Goal: Find specific page/section: Find specific page/section

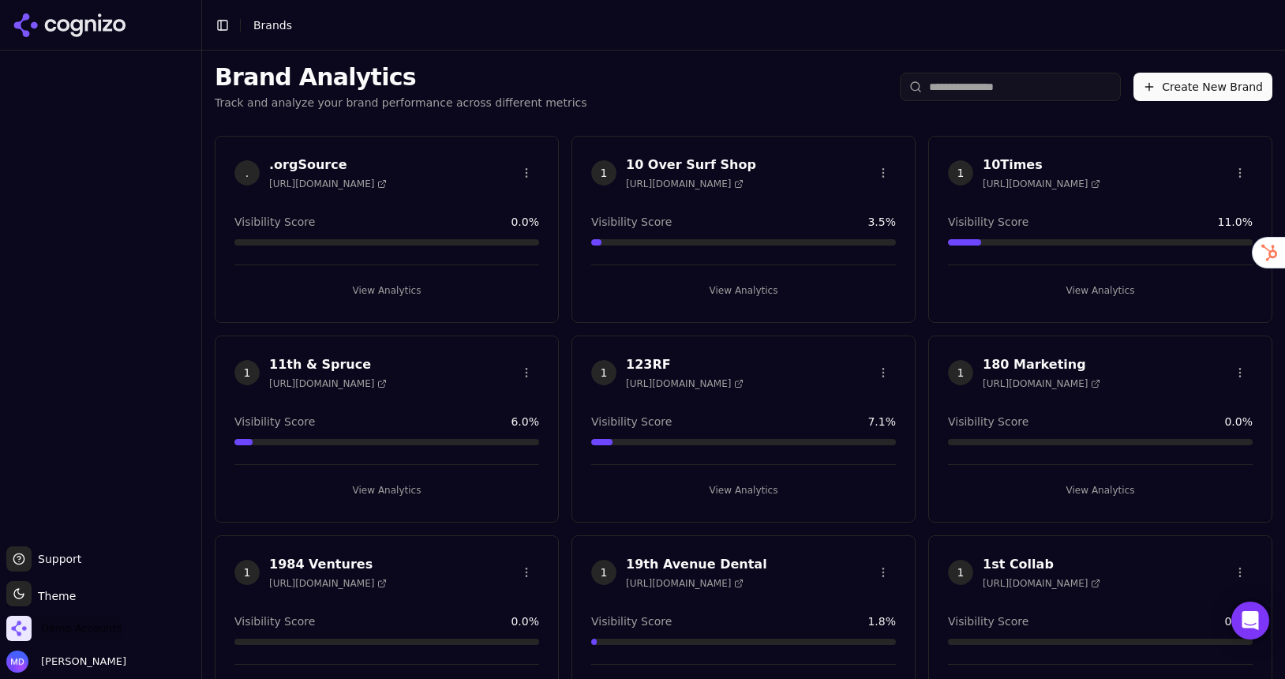
click at [86, 630] on span "Demo Accounts" at bounding box center [81, 628] width 81 height 14
click at [111, 630] on span "Demo Accounts" at bounding box center [81, 628] width 81 height 14
click at [87, 630] on span "Demo Accounts" at bounding box center [81, 628] width 81 height 14
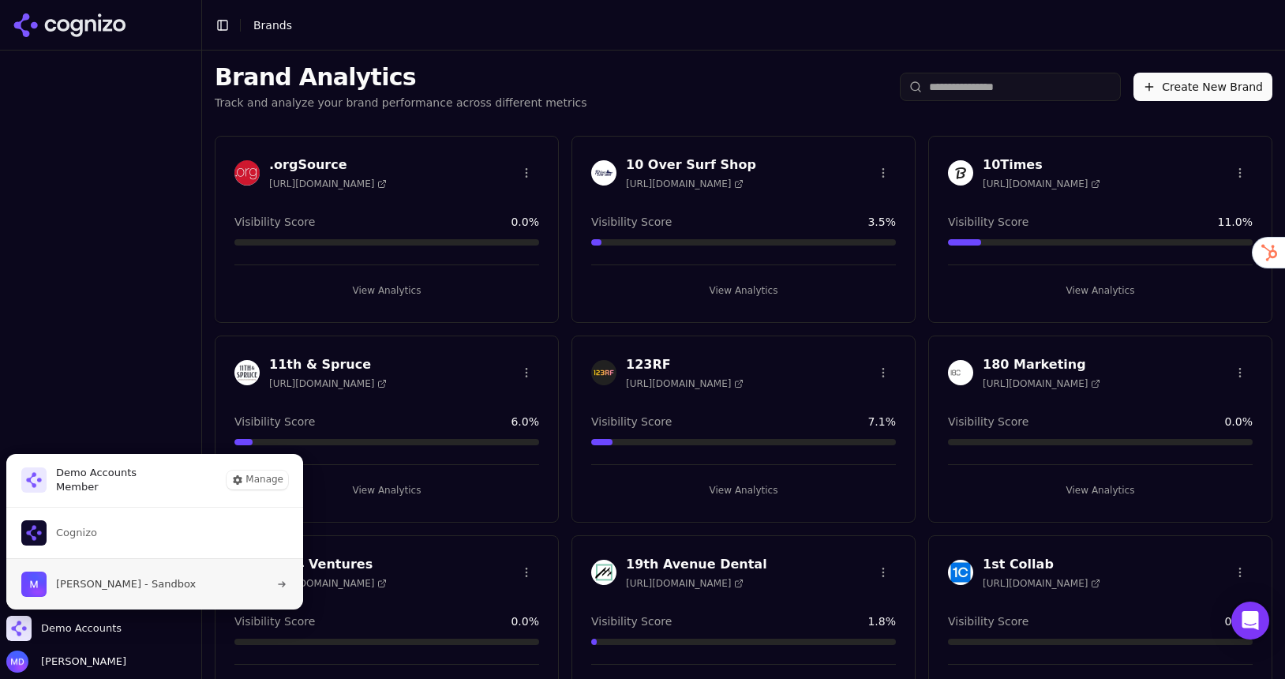
click at [114, 579] on span "[PERSON_NAME] - Sandbox" at bounding box center [126, 584] width 140 height 14
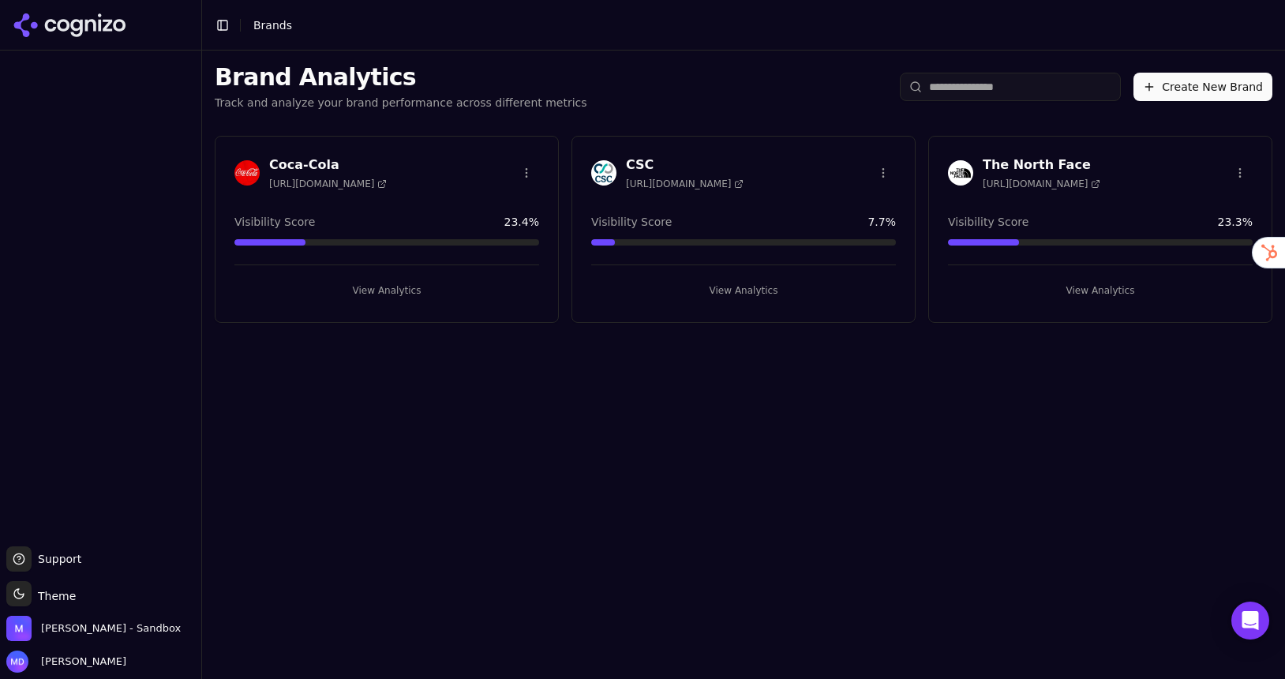
click at [1122, 290] on button "View Analytics" at bounding box center [1100, 290] width 305 height 25
